Goal: Check status: Check status

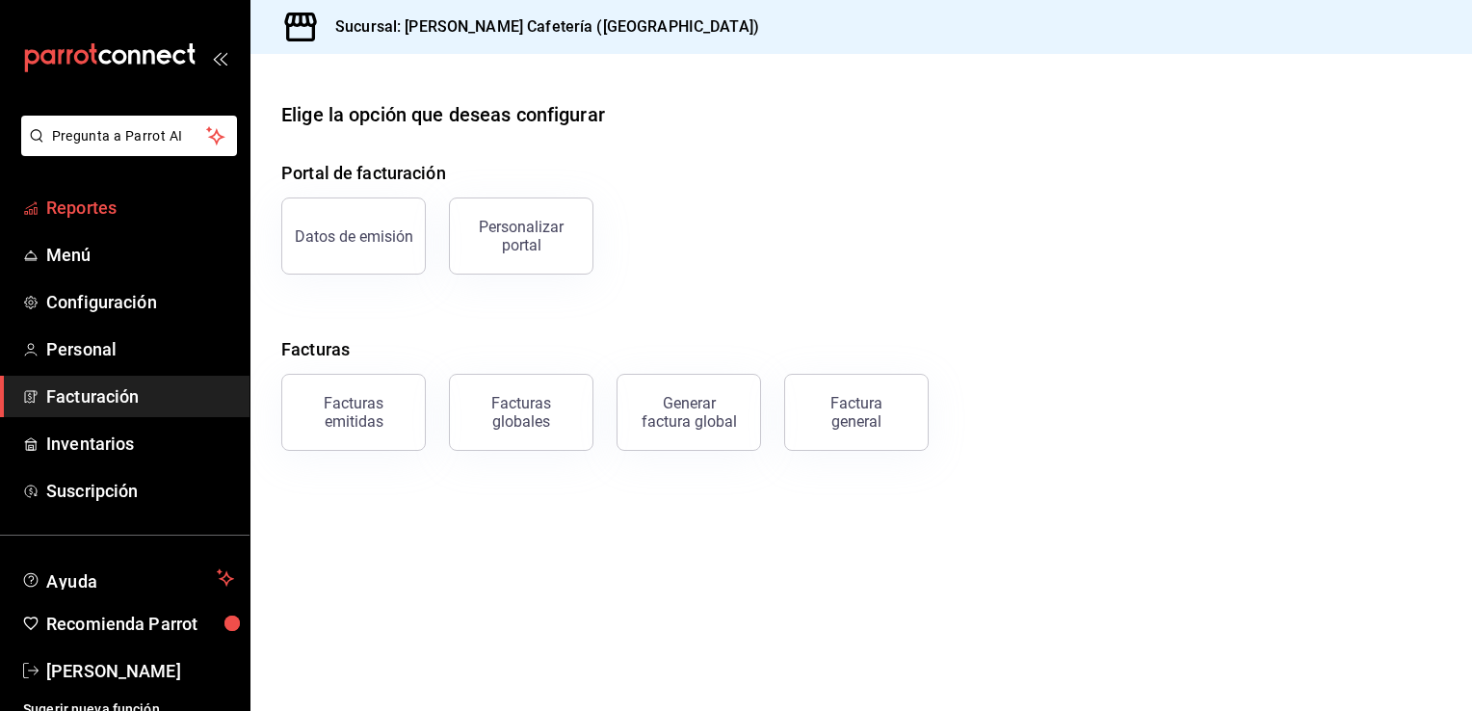
click at [112, 205] on span "Reportes" at bounding box center [140, 208] width 188 height 26
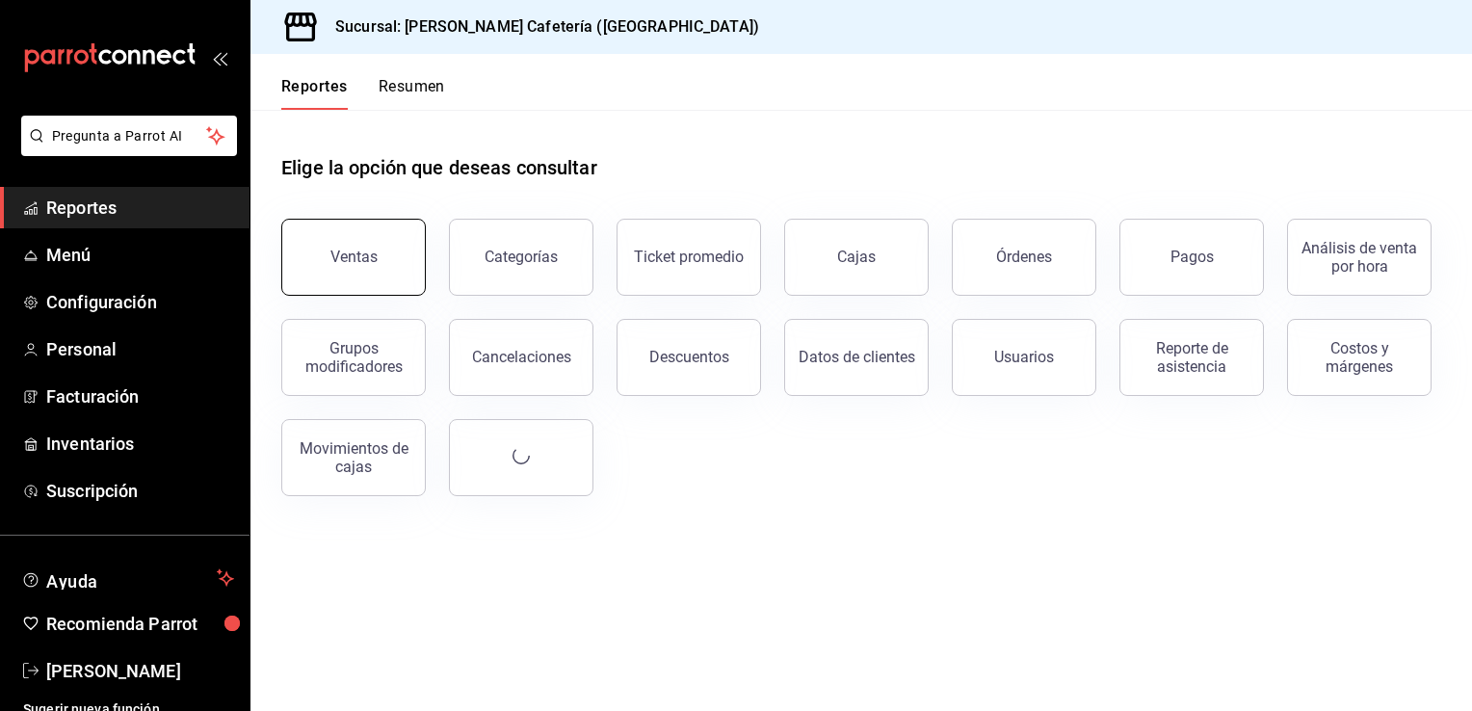
click at [327, 238] on button "Ventas" at bounding box center [353, 257] width 144 height 77
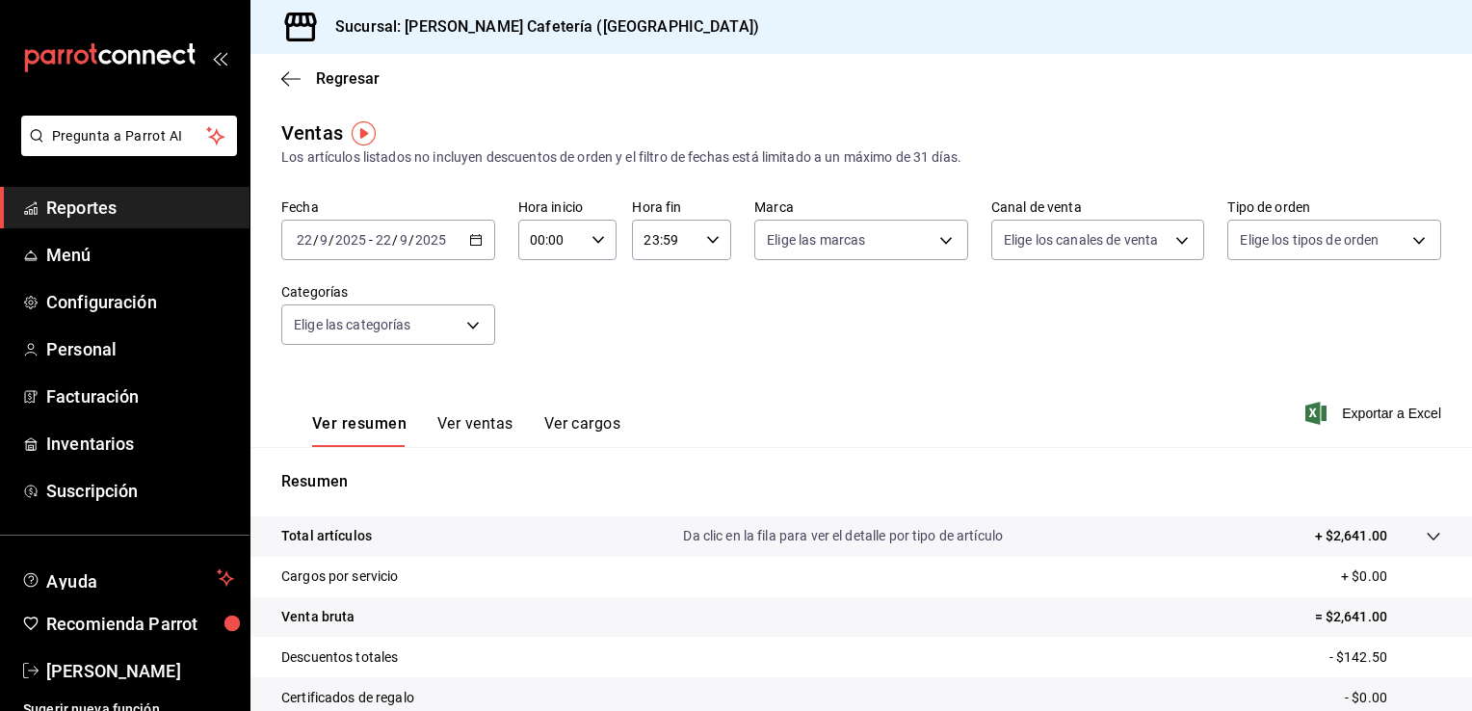
click at [474, 248] on div "[DATE] [DATE] - [DATE] [DATE]" at bounding box center [388, 240] width 214 height 40
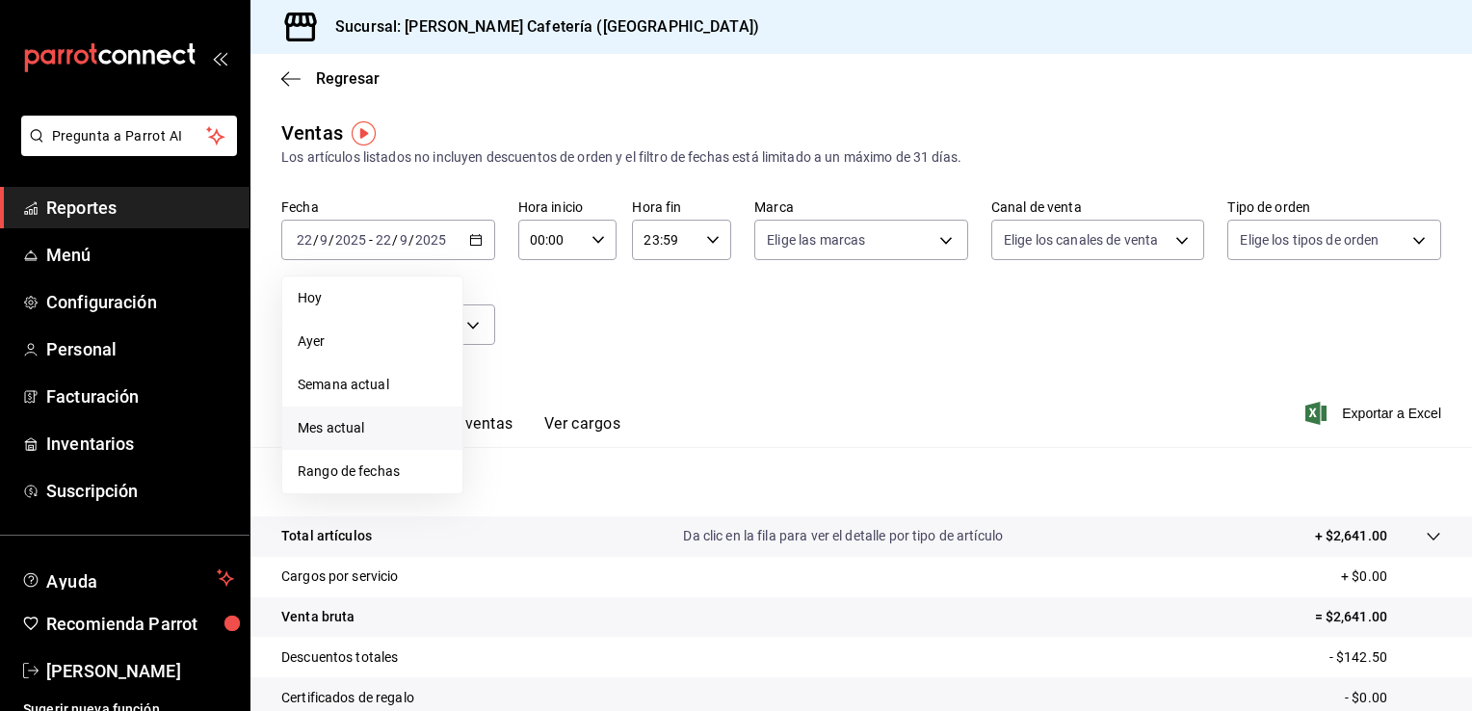
click at [407, 420] on span "Mes actual" at bounding box center [372, 428] width 149 height 20
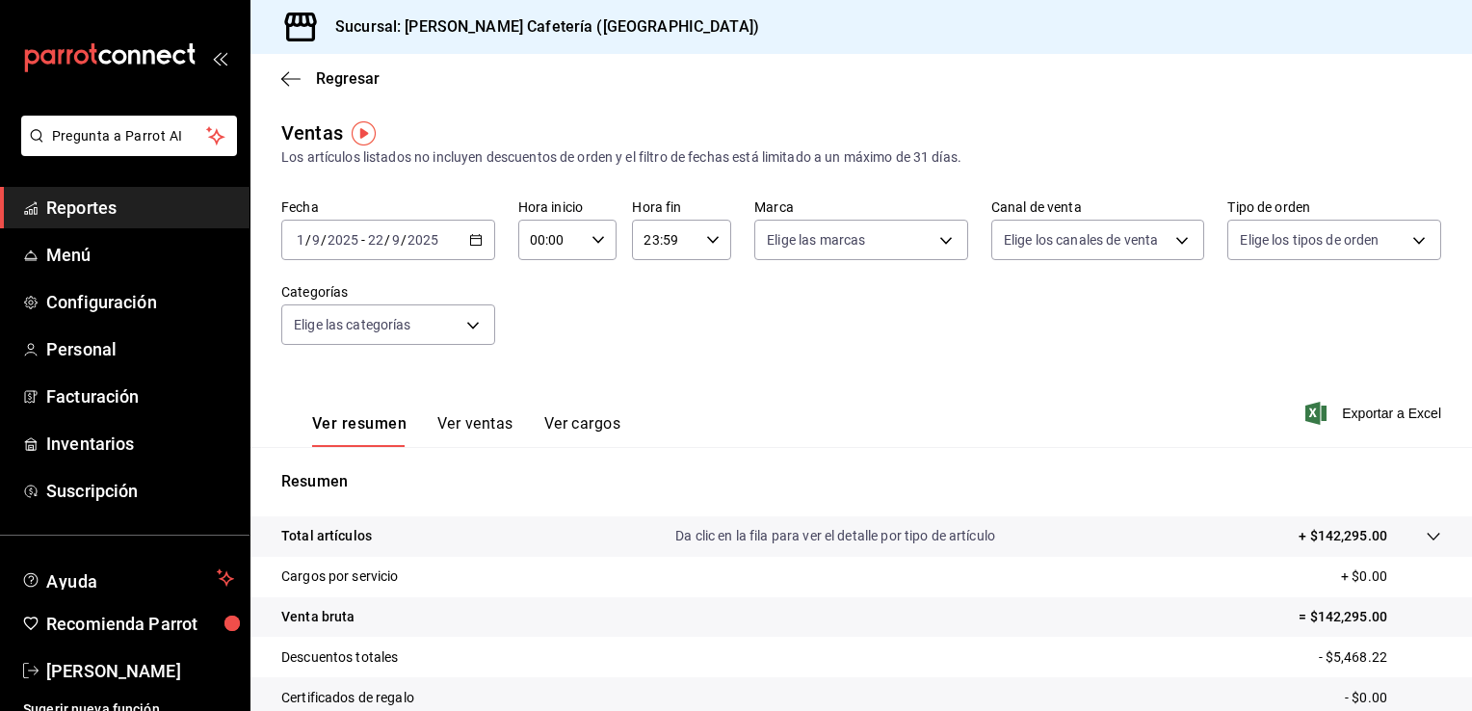
click at [470, 243] on \(Stroke\) "button" at bounding box center [476, 240] width 12 height 11
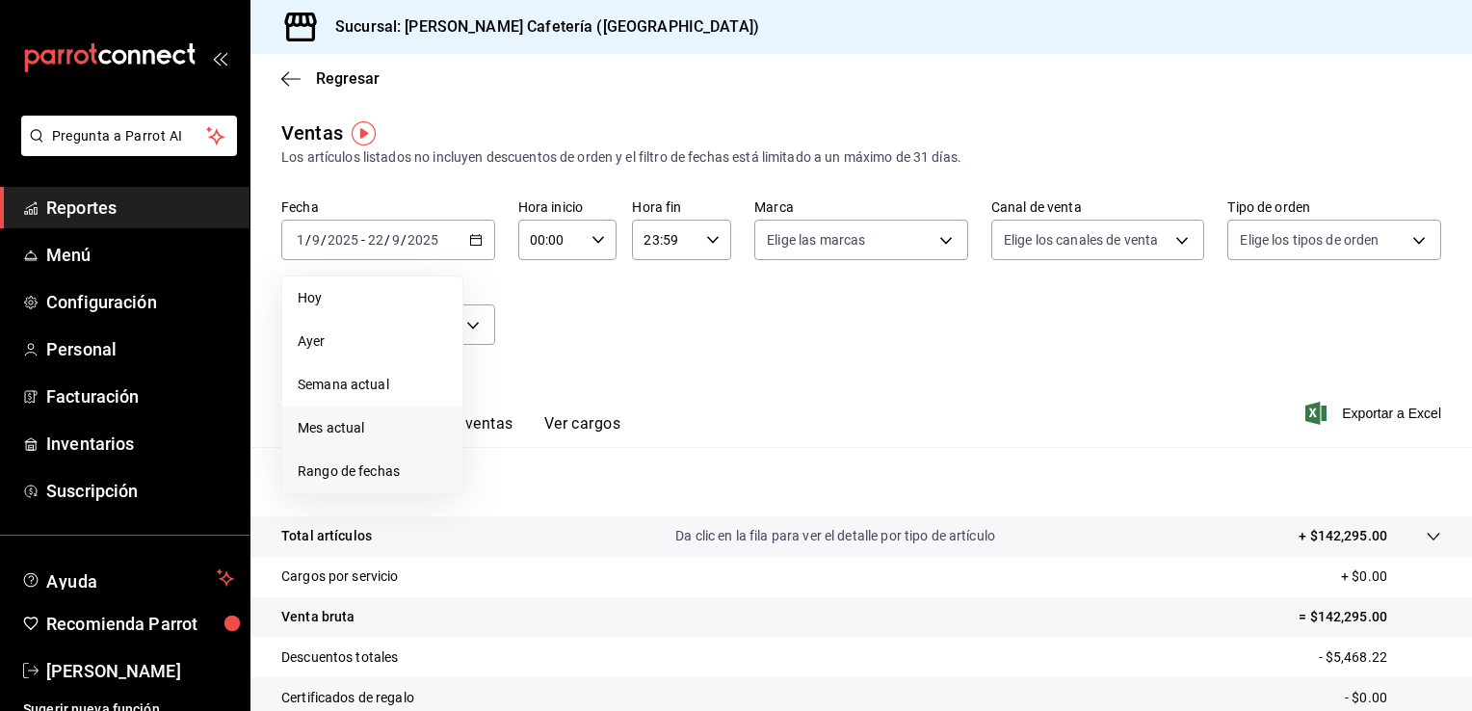
click at [379, 468] on span "Rango de fechas" at bounding box center [372, 471] width 149 height 20
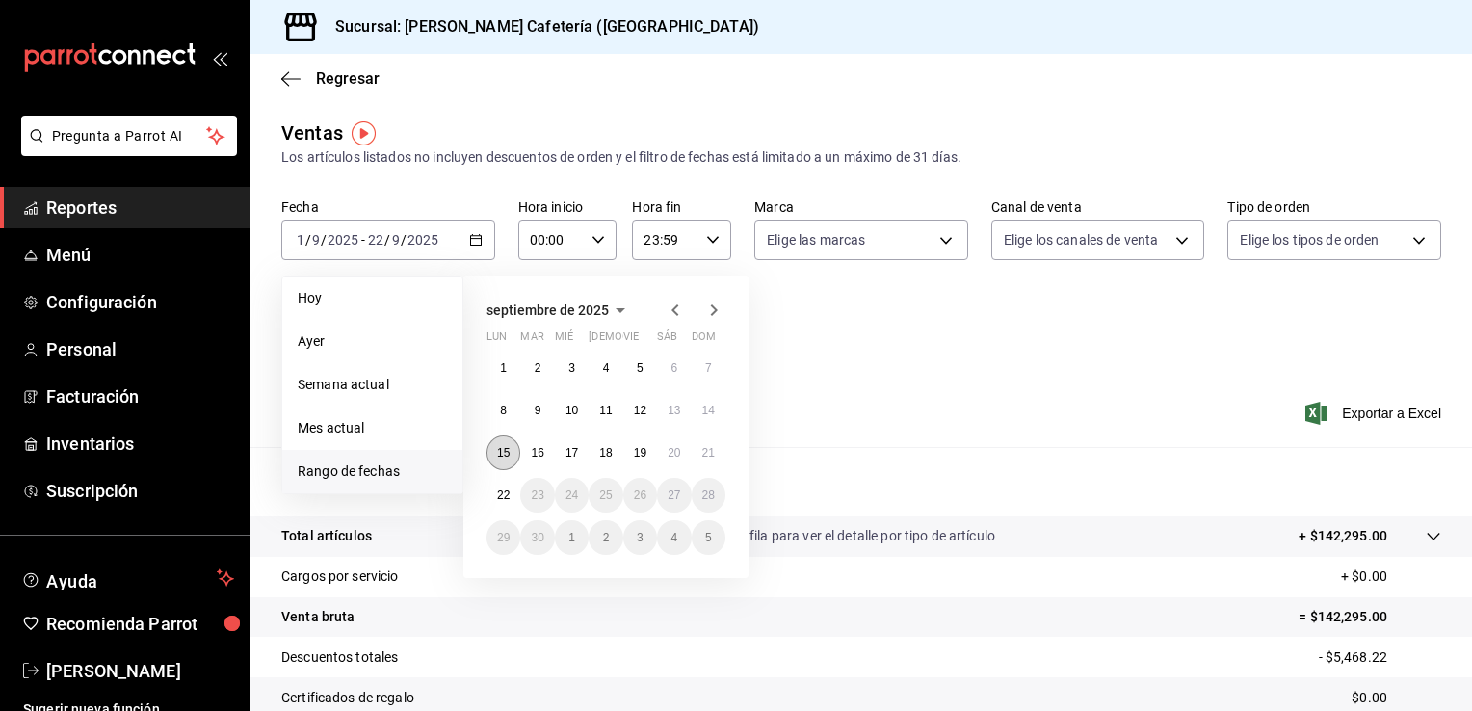
click at [508, 453] on abbr "15" at bounding box center [503, 452] width 13 height 13
click at [667, 449] on abbr "20" at bounding box center [673, 452] width 13 height 13
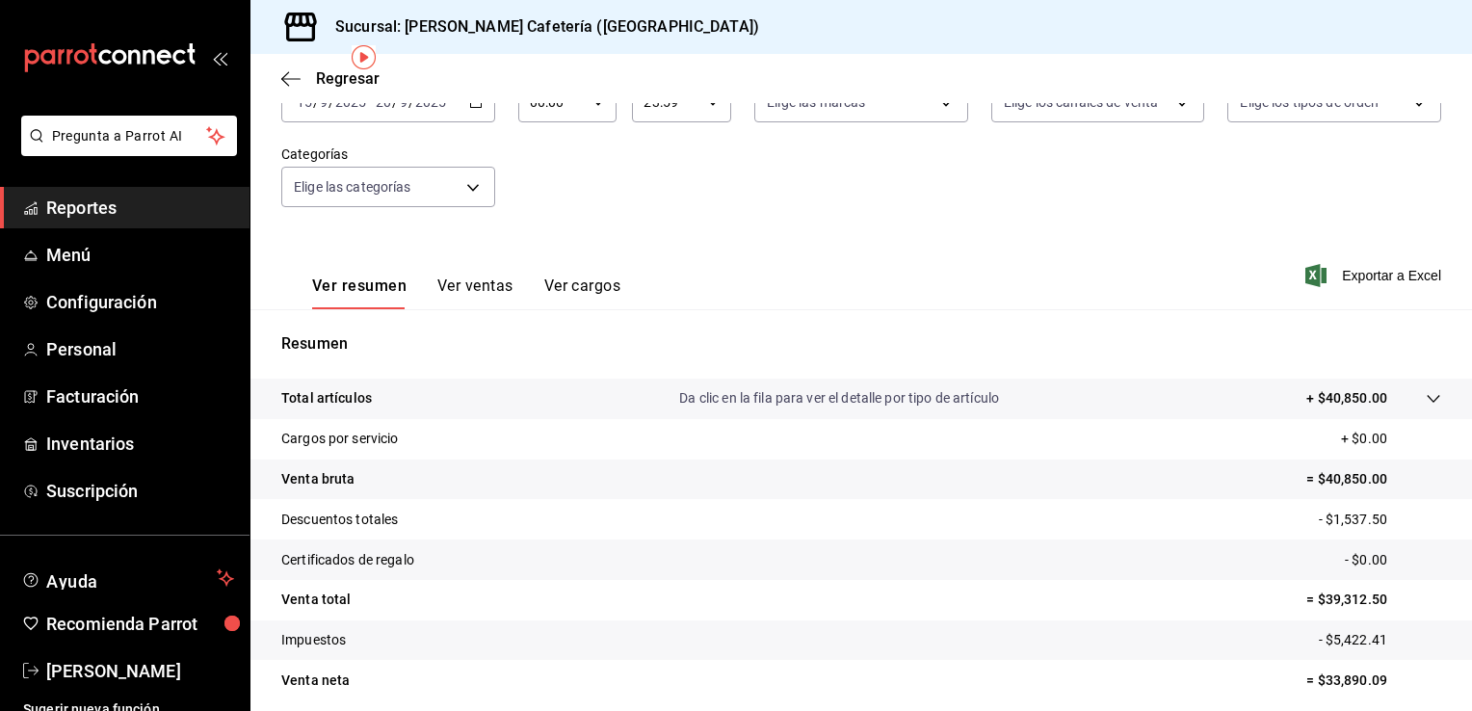
scroll to position [212, 0]
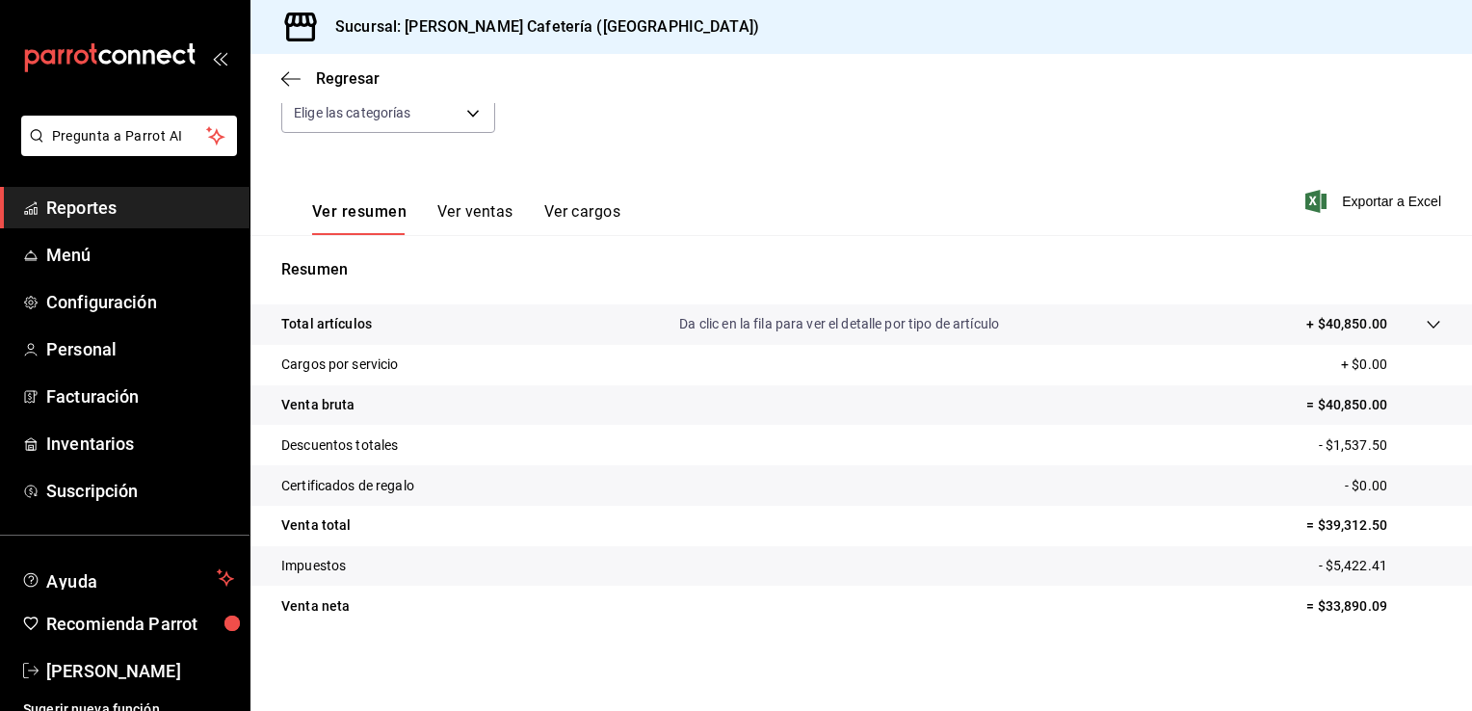
click at [711, 166] on div "Ver resumen Ver ventas Ver cargos Exportar a Excel" at bounding box center [860, 195] width 1221 height 79
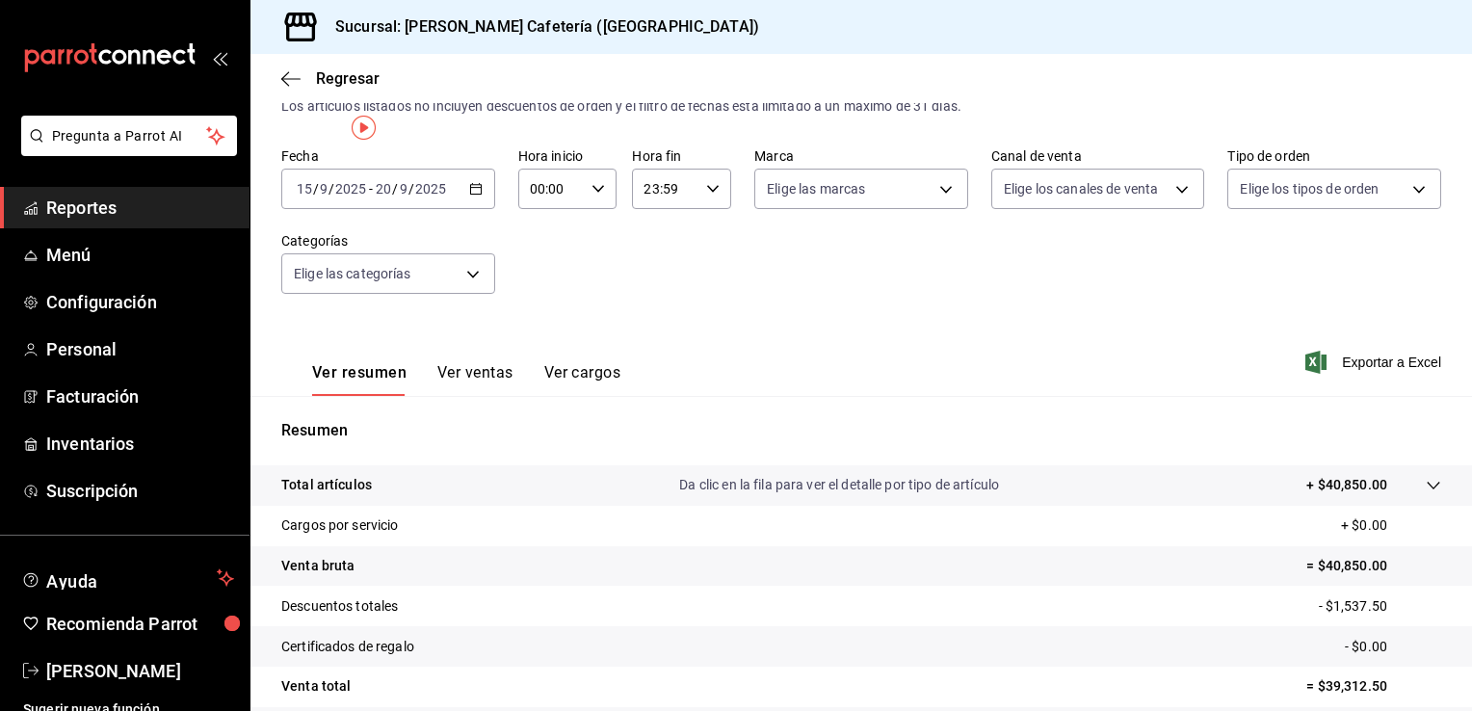
scroll to position [0, 0]
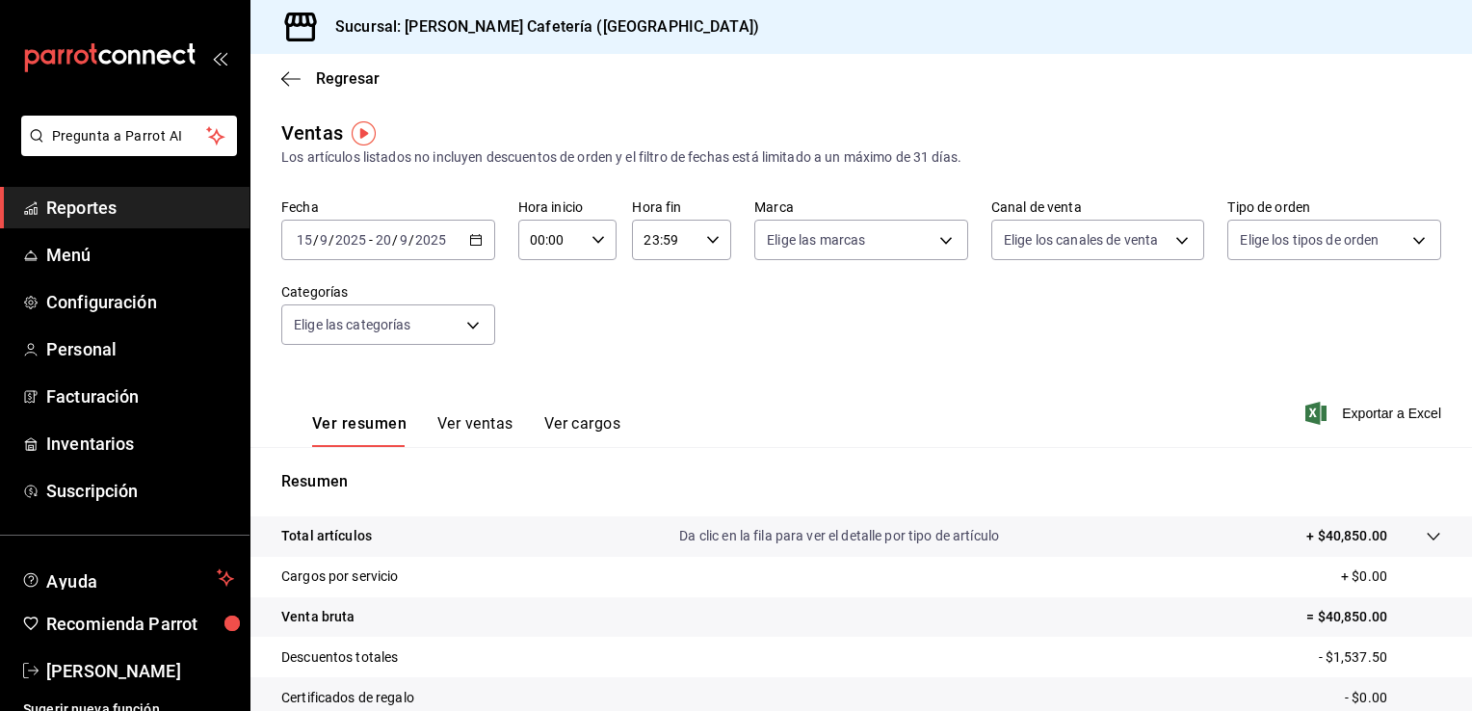
click at [472, 247] on div "[DATE] [DATE] - [DATE] [DATE]" at bounding box center [388, 240] width 214 height 40
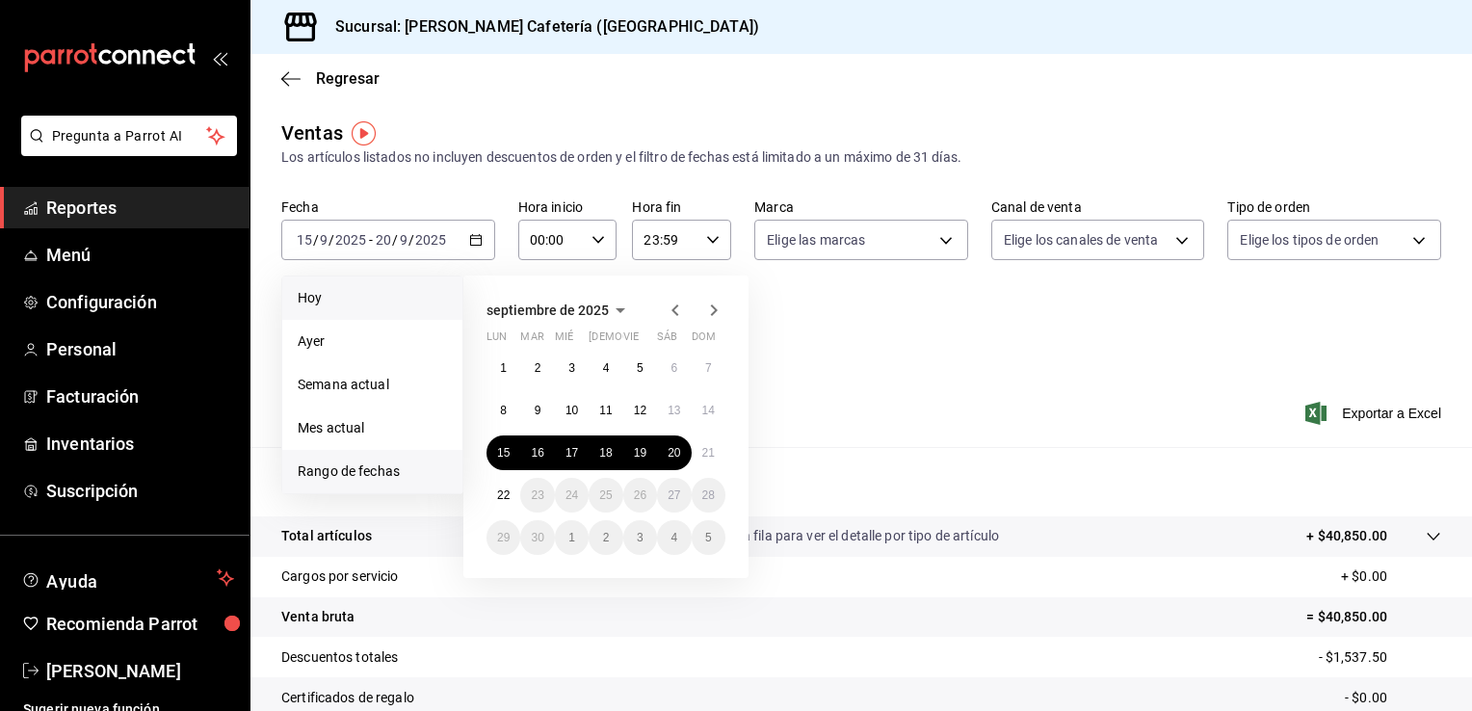
click at [404, 288] on span "Hoy" at bounding box center [372, 298] width 149 height 20
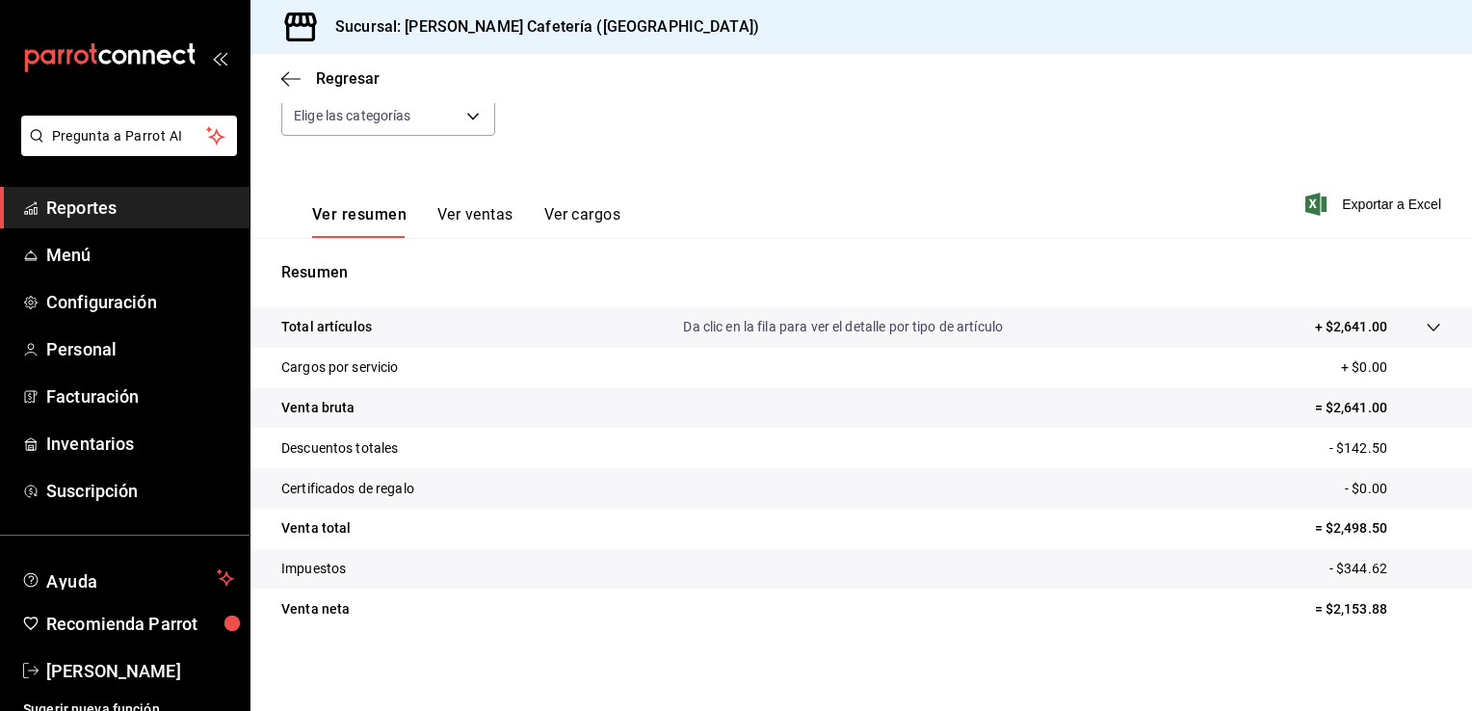
scroll to position [212, 0]
